Goal: Information Seeking & Learning: Learn about a topic

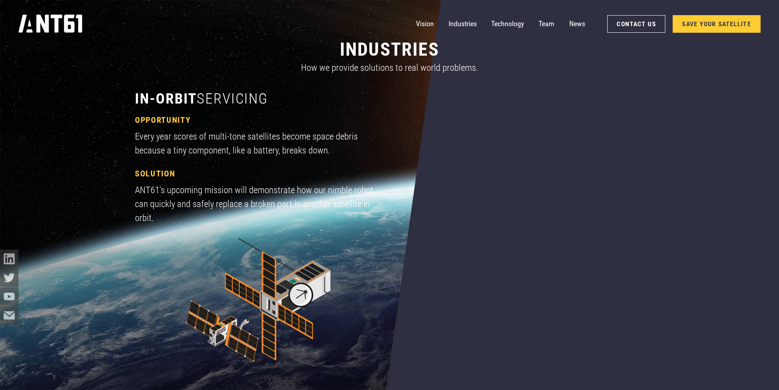
scroll to position [777, 0]
click at [575, 23] on link "News" at bounding box center [577, 24] width 16 height 18
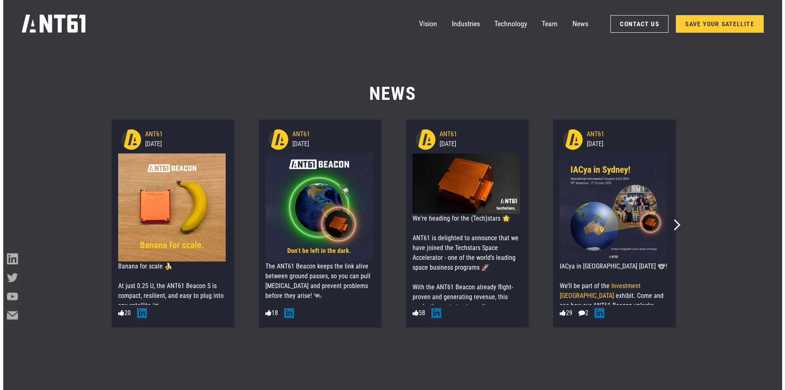
scroll to position [5019, 0]
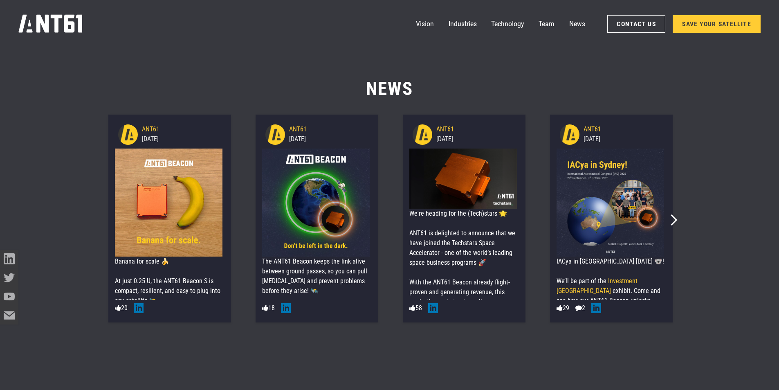
click at [474, 227] on div "We're heading for the (Tech)stars 🌟 ANT61 is delighted to announce that we have…" at bounding box center [463, 366] width 108 height 314
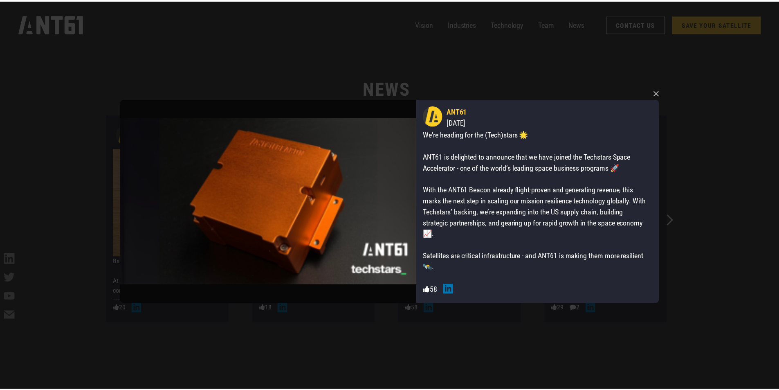
scroll to position [0, 0]
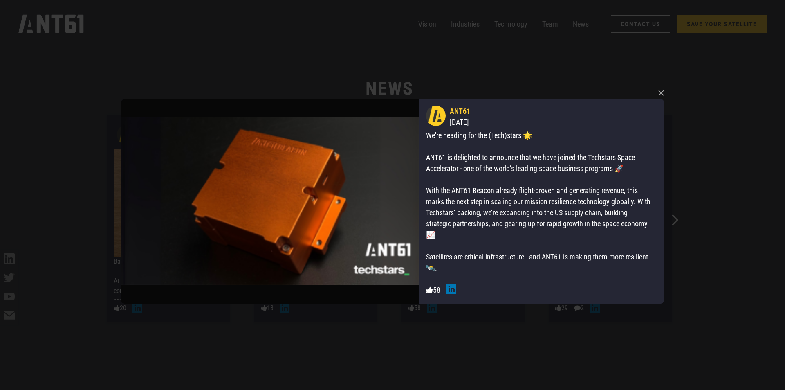
click at [281, 180] on img at bounding box center [270, 201] width 299 height 204
click at [512, 126] on div "[DATE]" at bounding box center [554, 122] width 208 height 11
click at [505, 141] on div "We're heading for the (Tech)stars 🌟 ANT61 is delighted to announce that we have…" at bounding box center [538, 246] width 225 height 232
click at [491, 189] on div "We're heading for the (Tech)stars 🌟 ANT61 is delighted to announce that we have…" at bounding box center [538, 246] width 225 height 232
drag, startPoint x: 486, startPoint y: 196, endPoint x: 449, endPoint y: 139, distance: 68.4
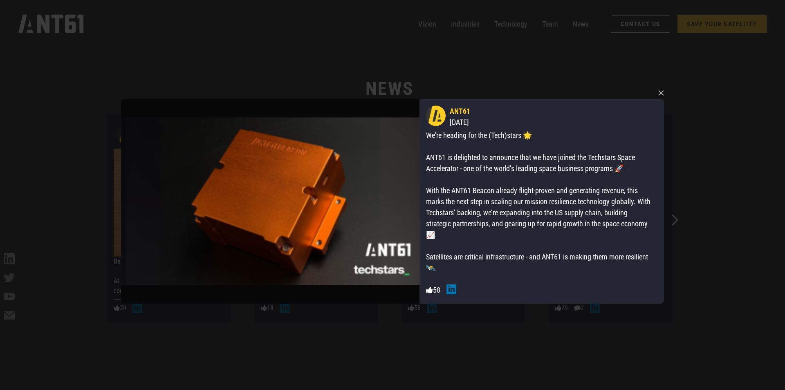
click at [451, 139] on div "We're heading for the (Tech)stars 🌟 ANT61 is delighted to announce that we have…" at bounding box center [538, 246] width 225 height 232
click at [314, 194] on img at bounding box center [270, 201] width 299 height 204
click at [549, 166] on div "We're heading for the (Tech)stars 🌟 ANT61 is delighted to announce that we have…" at bounding box center [538, 246] width 225 height 232
click at [542, 157] on div "We're heading for the (Tech)stars 🌟 ANT61 is delighted to announce that we have…" at bounding box center [538, 246] width 225 height 232
drag, startPoint x: 560, startPoint y: 157, endPoint x: 462, endPoint y: 169, distance: 99.3
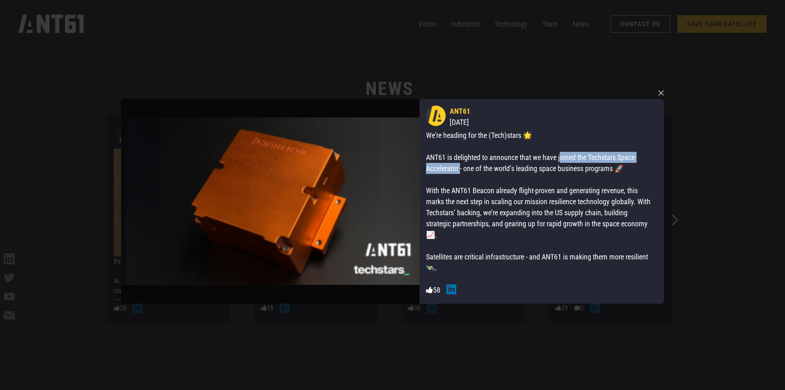
click at [462, 169] on div "We're heading for the (Tech)stars 🌟 ANT61 is delighted to announce that we have…" at bounding box center [538, 246] width 225 height 232
copy div "oined the Techstars Space Accelerator"
click at [489, 179] on div "We're heading for the (Tech)stars 🌟 ANT61 is delighted to announce that we have…" at bounding box center [538, 246] width 225 height 232
click at [72, 27] on div "× ANT61 9/09/2025 We're heading for the (Tech)stars 🌟 ANT61 is delighted to ann…" at bounding box center [392, 195] width 785 height 390
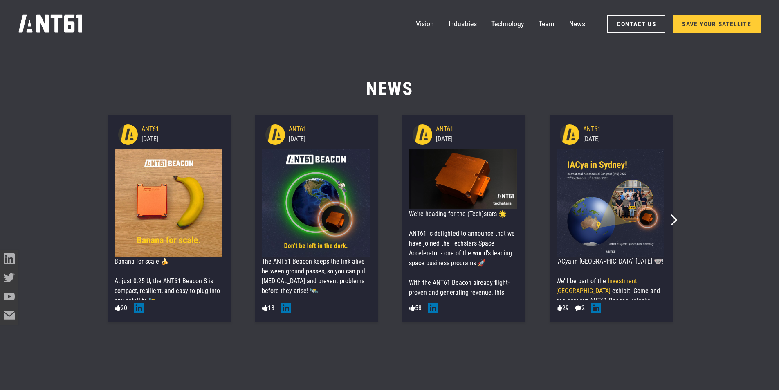
click at [83, 16] on icon "home" at bounding box center [50, 23] width 65 height 18
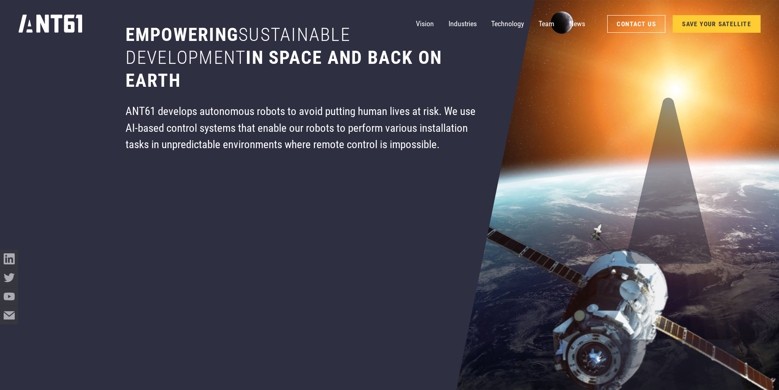
scroll to position [82, 0]
